Goal: Information Seeking & Learning: Learn about a topic

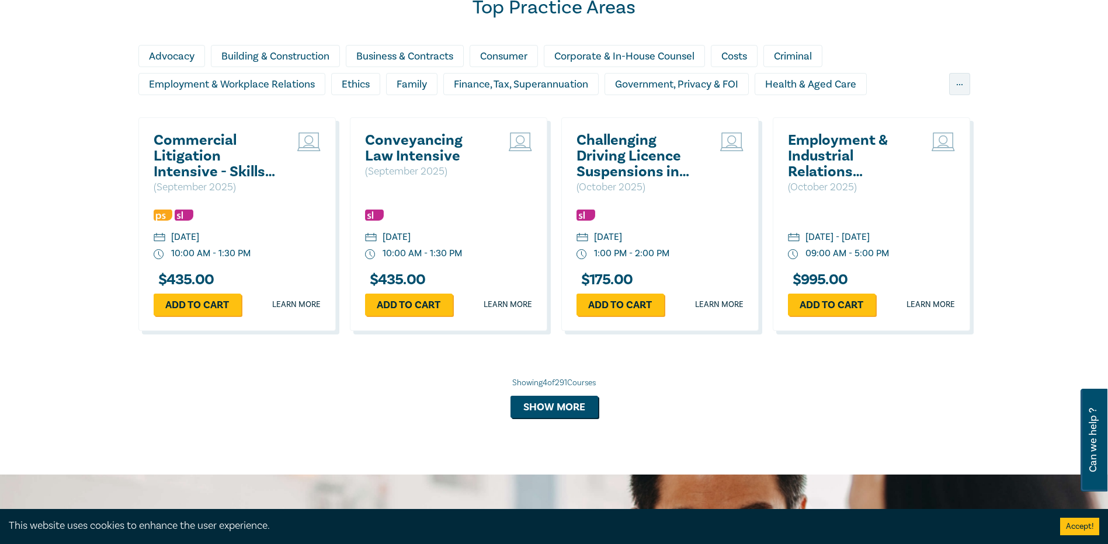
scroll to position [876, 0]
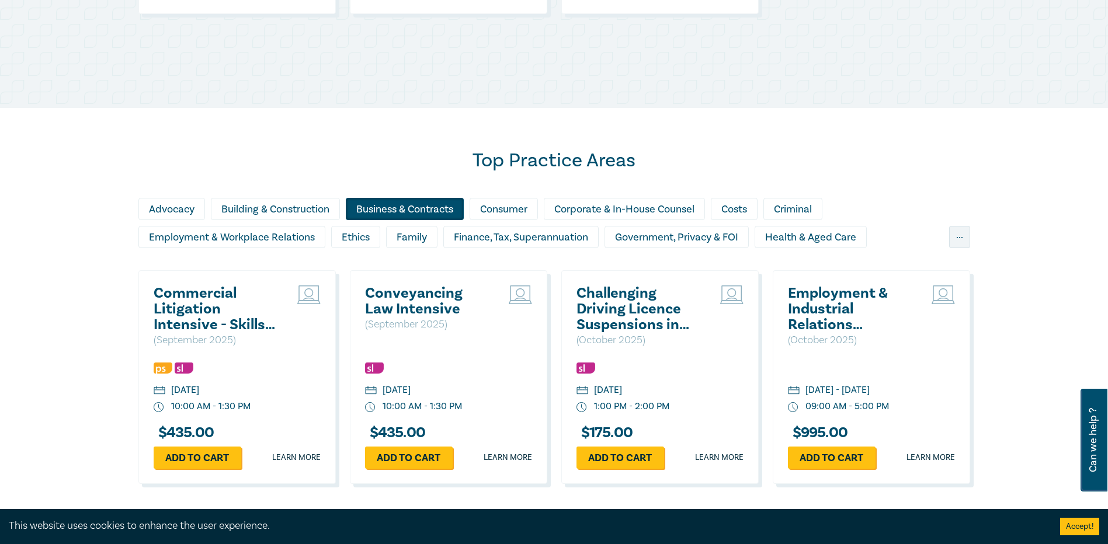
click at [406, 210] on div "Business & Contracts" at bounding box center [405, 209] width 118 height 22
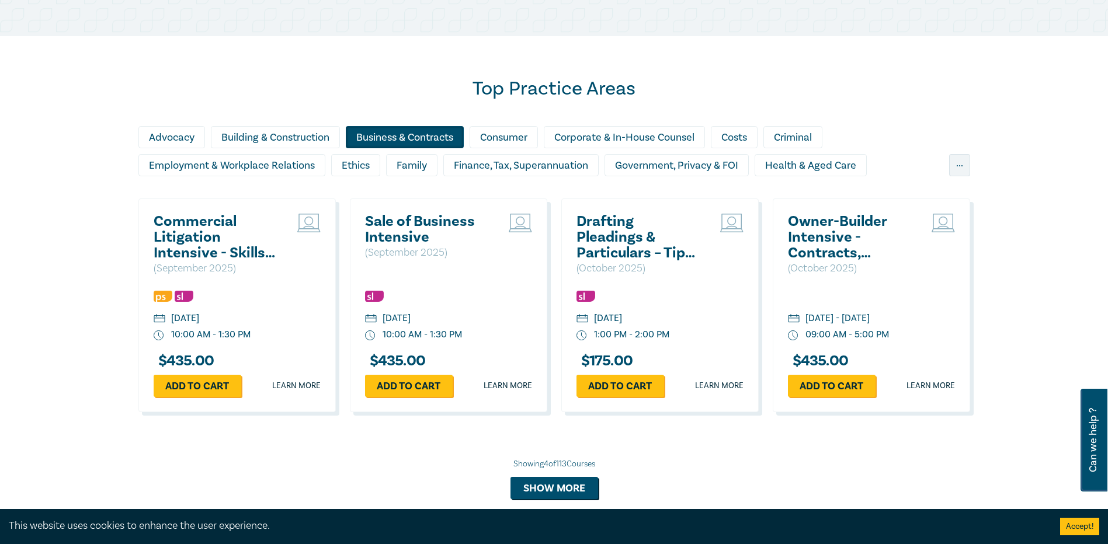
scroll to position [1110, 0]
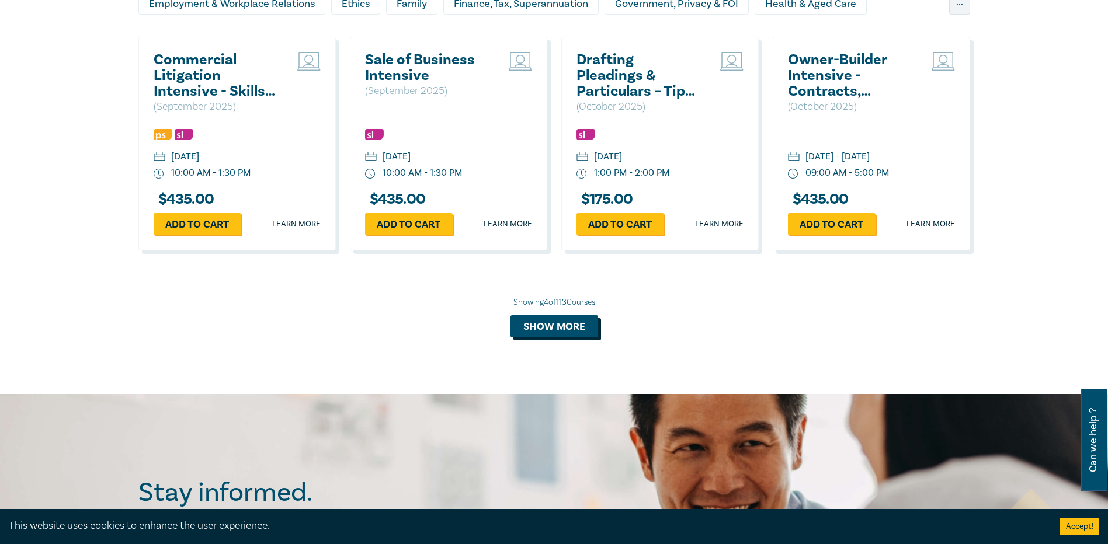
click at [530, 331] on button "Show more" at bounding box center [554, 326] width 88 height 22
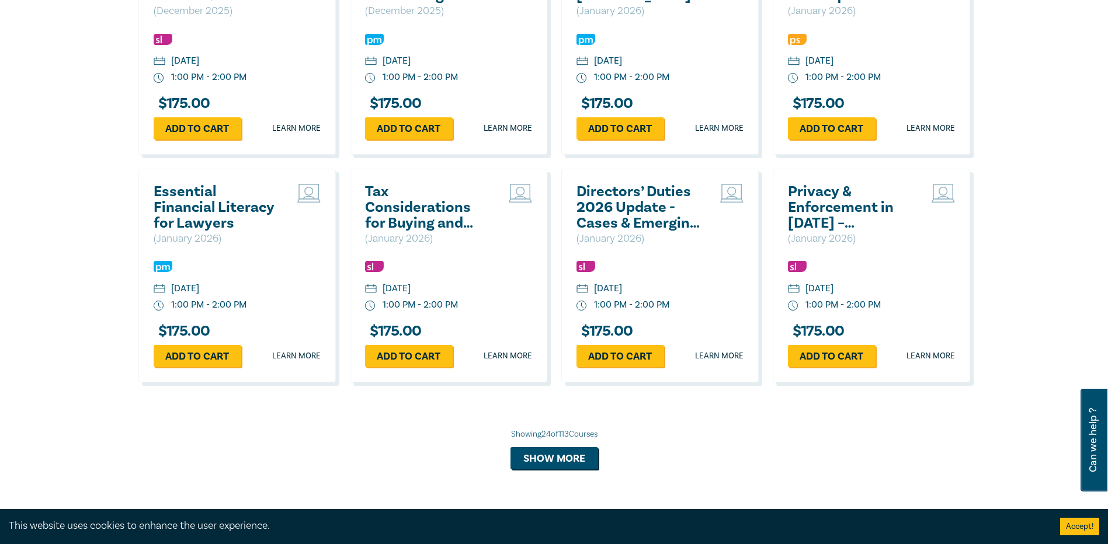
scroll to position [2161, 0]
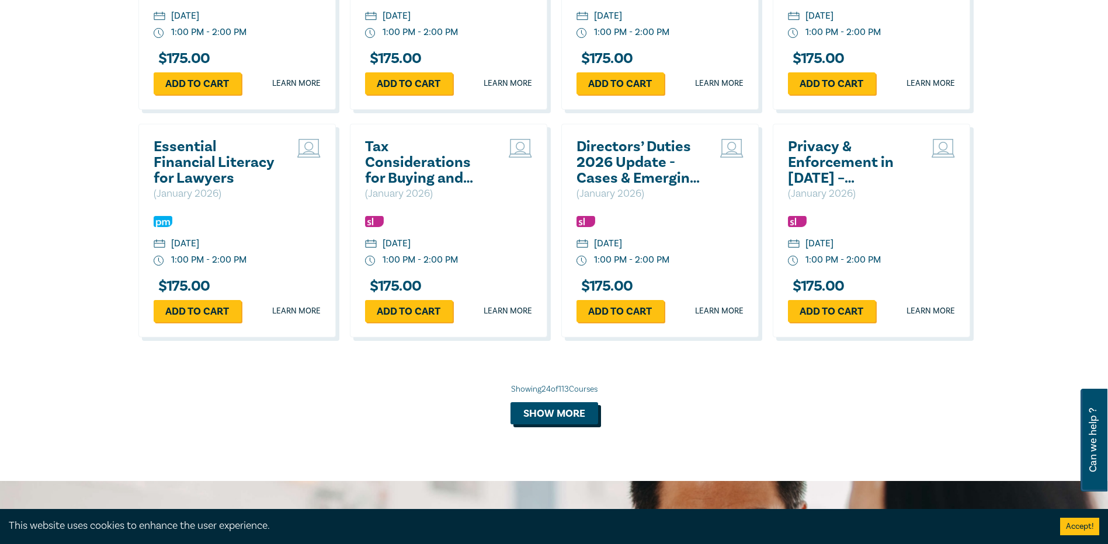
click at [563, 409] on button "Show more" at bounding box center [554, 413] width 88 height 22
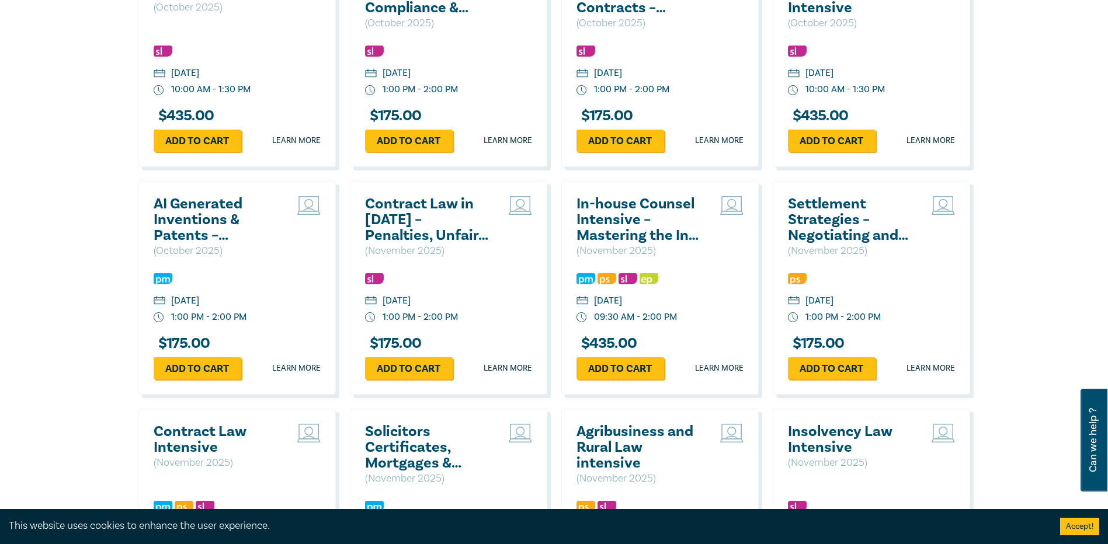
scroll to position [1402, 0]
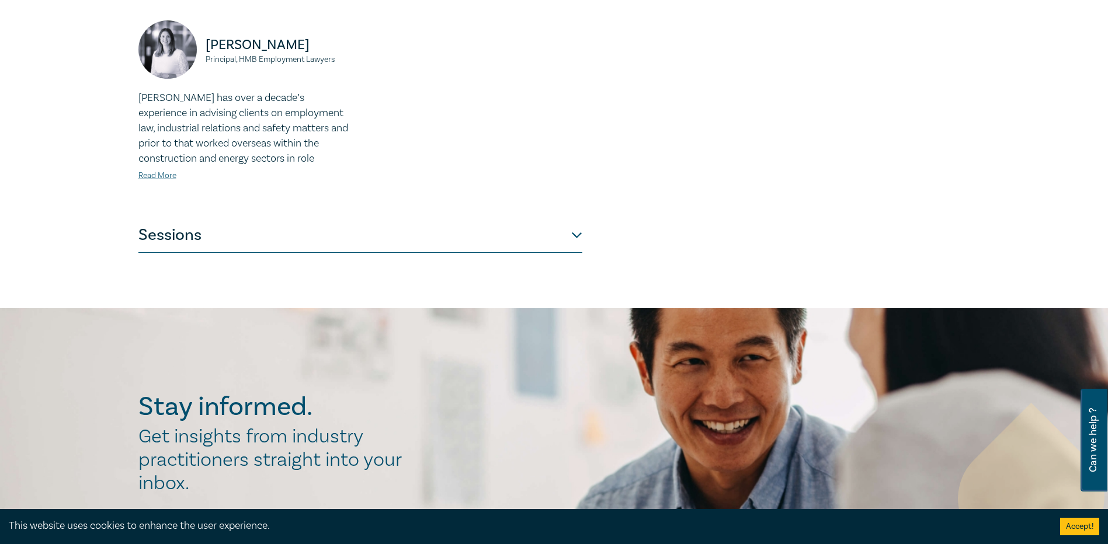
click at [193, 223] on button "Sessions" at bounding box center [360, 235] width 444 height 35
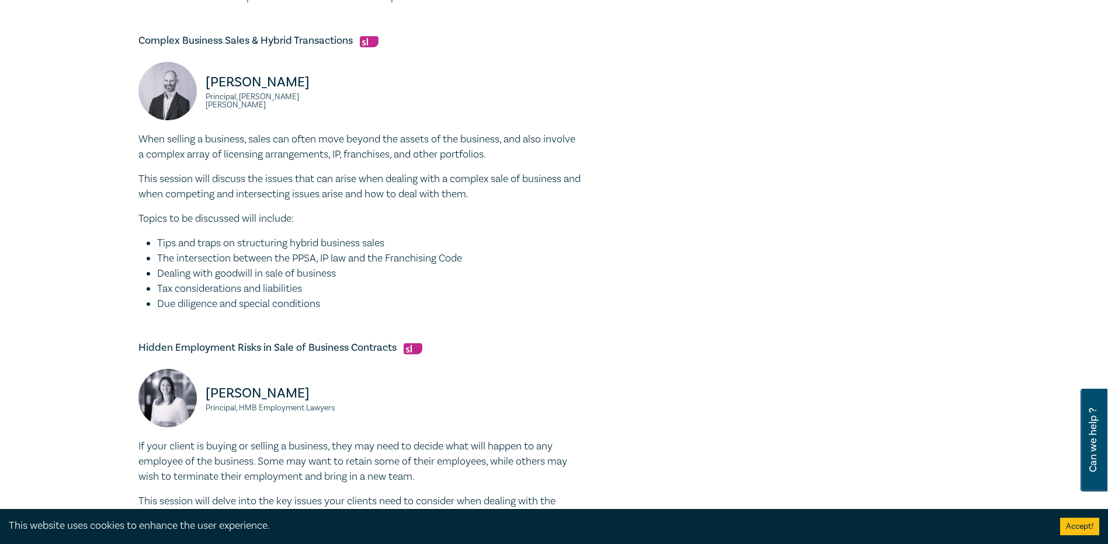
scroll to position [692, 0]
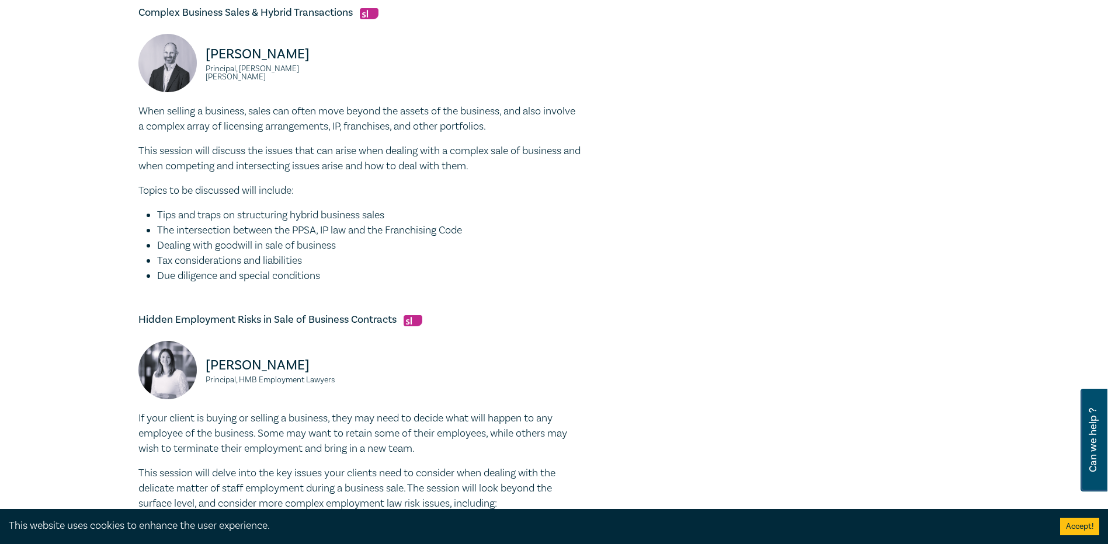
drag, startPoint x: 296, startPoint y: 218, endPoint x: 394, endPoint y: 221, distance: 98.2
click at [394, 221] on li "Tips and traps on structuring hybrid business sales" at bounding box center [369, 215] width 425 height 15
copy li "hybrid business sales"
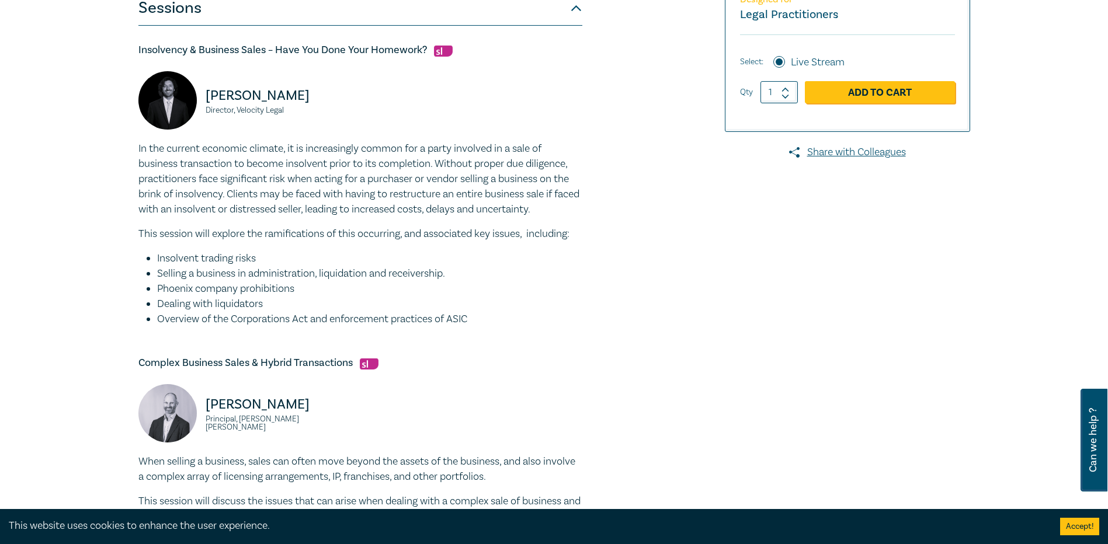
scroll to position [517, 0]
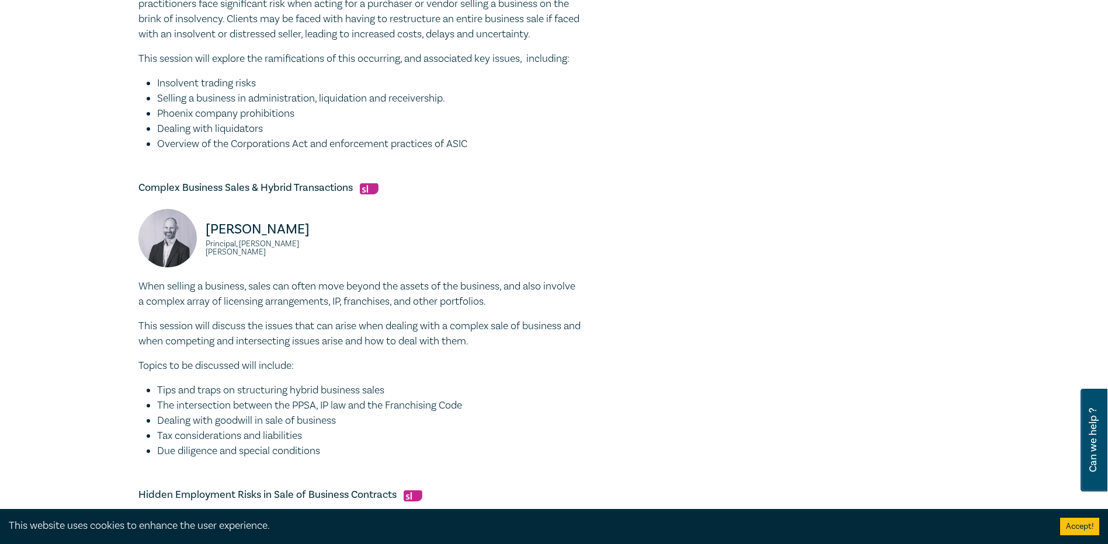
click at [404, 338] on p "This session will discuss the issues that can arise when dealing with a complex…" at bounding box center [360, 334] width 444 height 30
